Goal: Navigation & Orientation: Find specific page/section

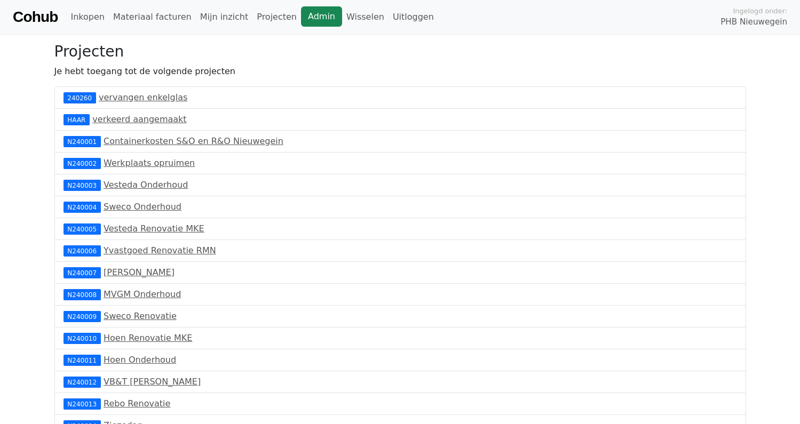
click at [304, 21] on link "Admin" at bounding box center [321, 16] width 41 height 20
click at [49, 14] on link "Cohub" at bounding box center [35, 17] width 45 height 26
